Goal: Find specific page/section: Find specific page/section

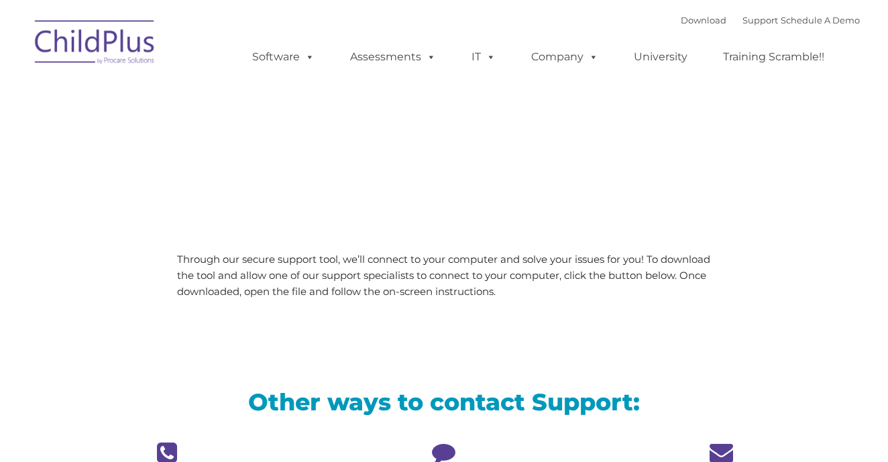
type input ""
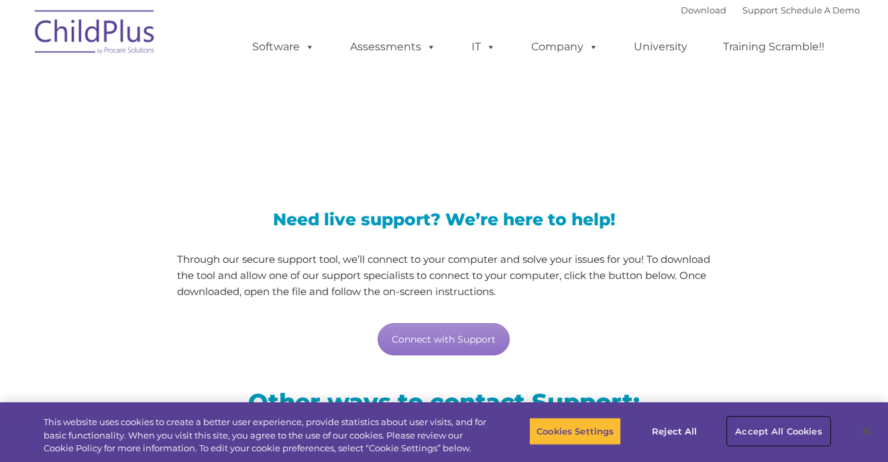
click at [765, 434] on button "Accept All Cookies" at bounding box center [778, 431] width 101 height 28
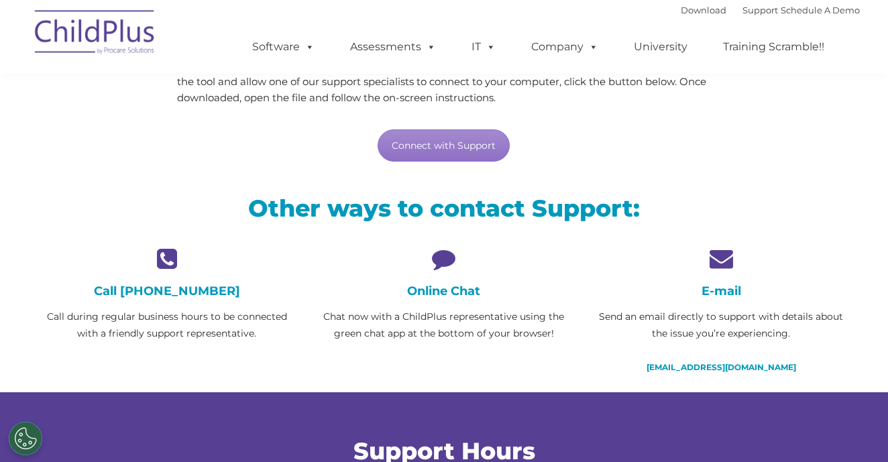
scroll to position [201, 0]
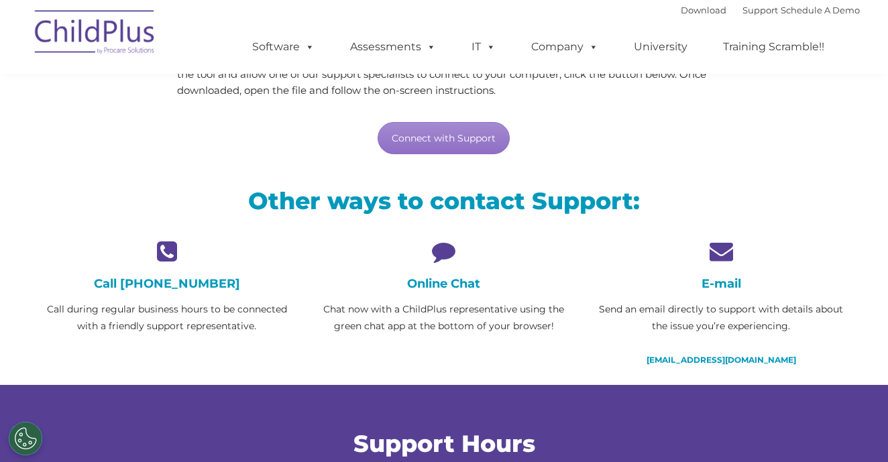
click at [439, 284] on h4 "Online Chat" at bounding box center [443, 283] width 257 height 15
click at [444, 254] on icon at bounding box center [443, 251] width 257 height 23
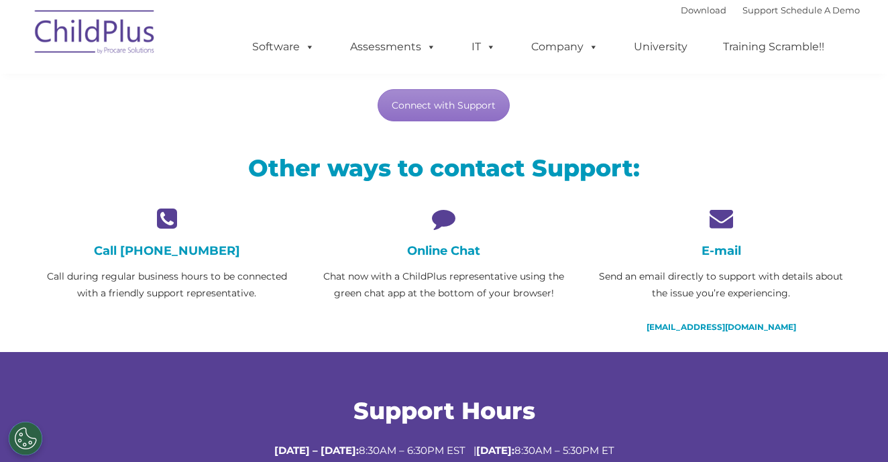
scroll to position [235, 0]
click at [444, 255] on h4 "Online Chat" at bounding box center [443, 250] width 257 height 15
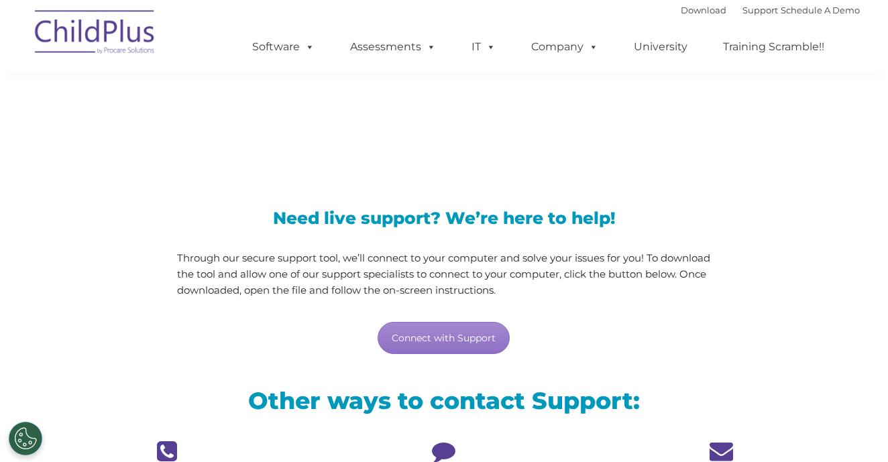
scroll to position [0, 0]
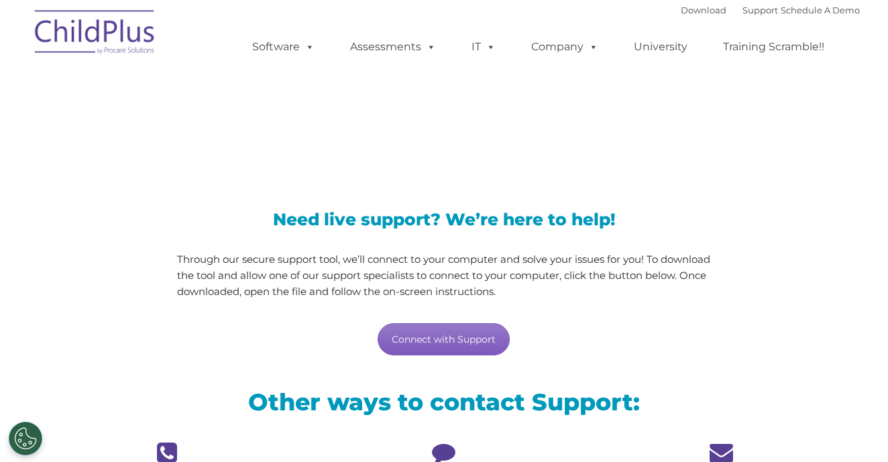
click at [484, 337] on link "Connect with Support" at bounding box center [444, 339] width 132 height 32
click at [767, 48] on link "Training Scramble!!" at bounding box center [774, 47] width 128 height 27
click at [439, 458] on icon at bounding box center [443, 452] width 257 height 23
click at [133, 315] on div "Need live support? We’re here to help! Through our secure support tool, we’ll c…" at bounding box center [444, 270] width 832 height 199
